Goal: Information Seeking & Learning: Learn about a topic

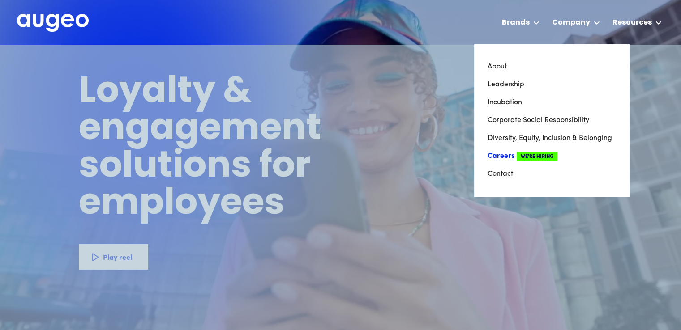
click at [543, 155] on span "We're Hiring" at bounding box center [537, 156] width 41 height 9
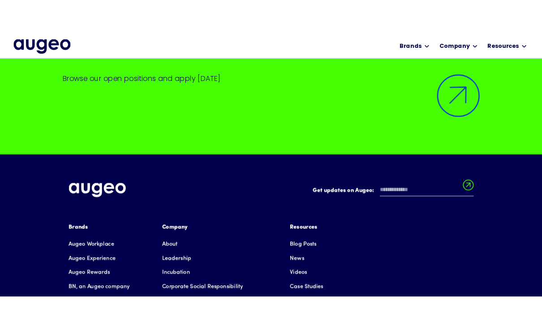
scroll to position [2215, 0]
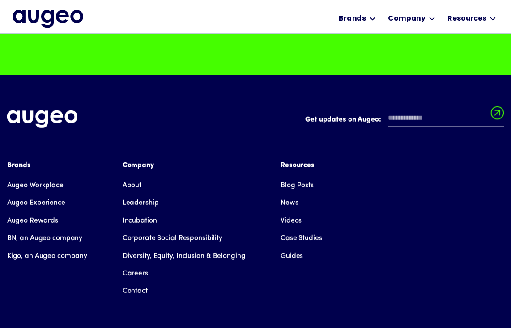
scroll to position [2209, 0]
